Goal: Task Accomplishment & Management: Manage account settings

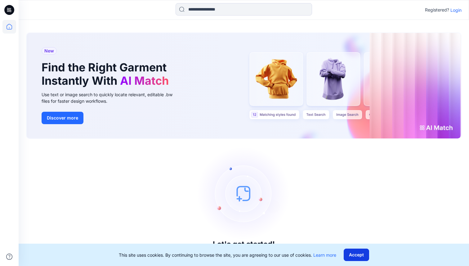
click at [357, 254] on button "Accept" at bounding box center [355, 254] width 25 height 12
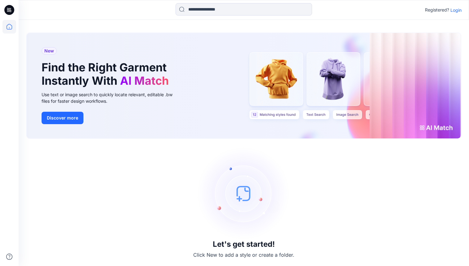
click at [456, 10] on p "Login" at bounding box center [455, 10] width 11 height 7
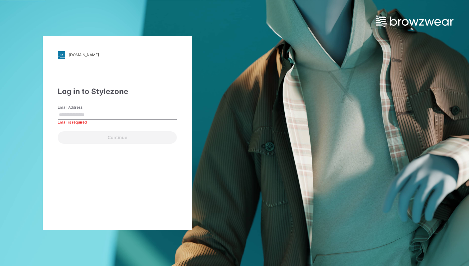
type input "**********"
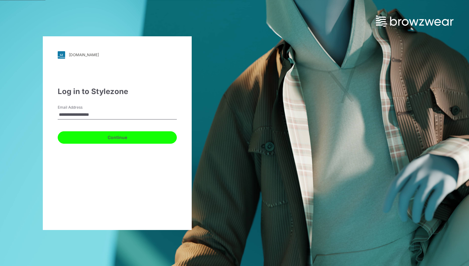
click at [119, 138] on button "Continue" at bounding box center [117, 137] width 119 height 12
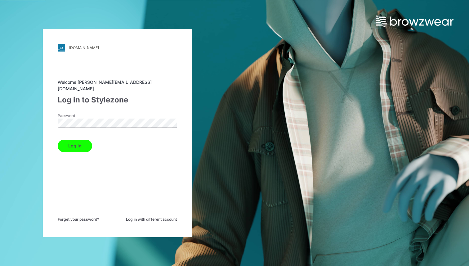
click at [73, 143] on button "Log in" at bounding box center [75, 145] width 34 height 12
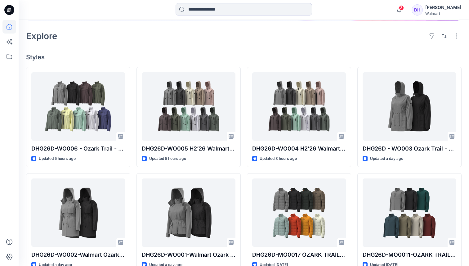
scroll to position [140, 0]
